Goal: Transaction & Acquisition: Purchase product/service

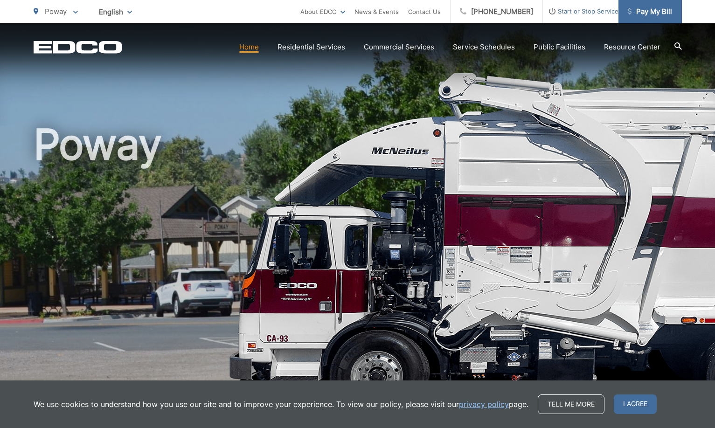
click at [669, 13] on span "Pay My Bill" at bounding box center [650, 11] width 44 height 11
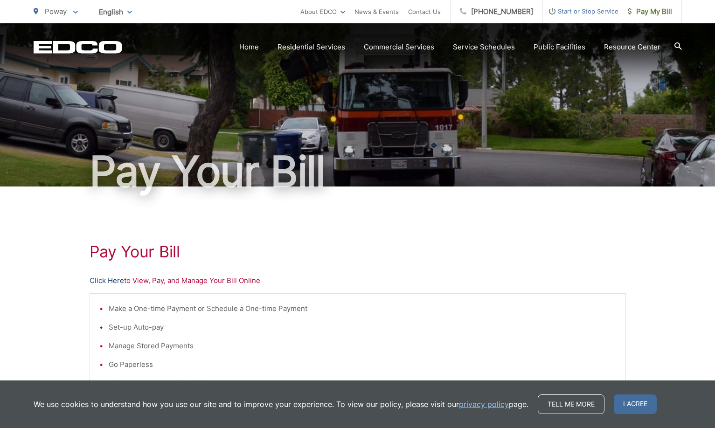
click at [118, 279] on link "Click Here" at bounding box center [107, 280] width 35 height 11
click at [101, 278] on link "Click Here" at bounding box center [107, 280] width 35 height 11
click at [647, 12] on span "Pay My Bill" at bounding box center [650, 11] width 44 height 11
click at [117, 279] on link "Click Here" at bounding box center [107, 280] width 35 height 11
